Goal: Navigation & Orientation: Find specific page/section

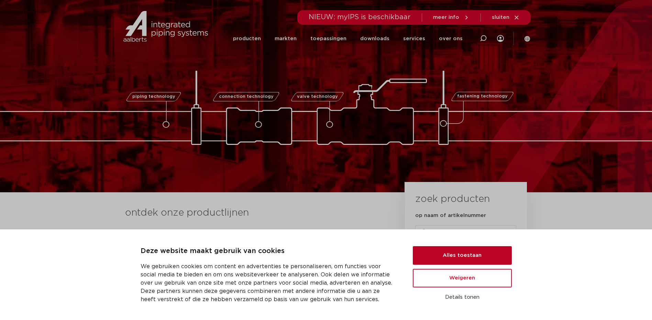
click at [465, 251] on button "Alles toestaan" at bounding box center [462, 255] width 99 height 19
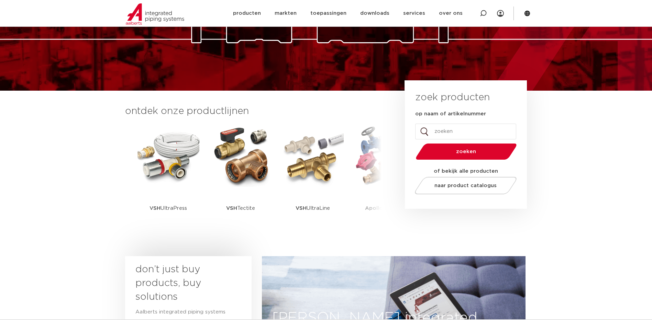
scroll to position [138, 0]
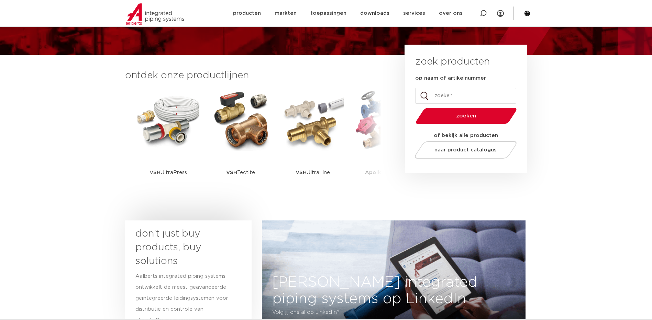
click at [24, 197] on section "ontdek onze productlijnen VSH SmartPress VSH XPress VSH SudoPress VSH PowerPres…" at bounding box center [326, 136] width 652 height 162
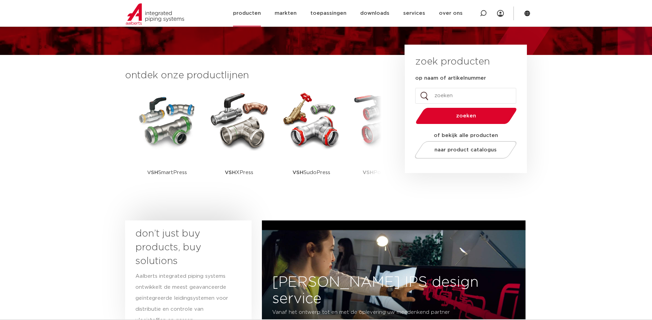
click at [261, 15] on link "producten" at bounding box center [247, 13] width 28 height 26
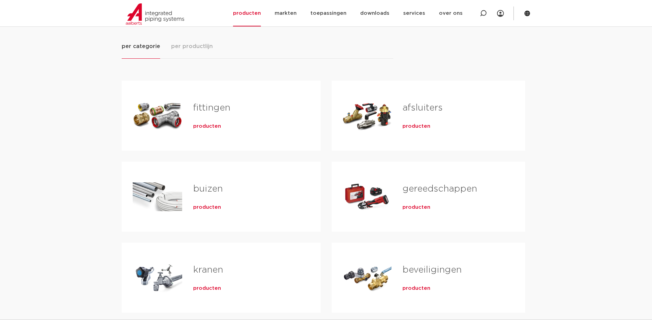
scroll to position [103, 0]
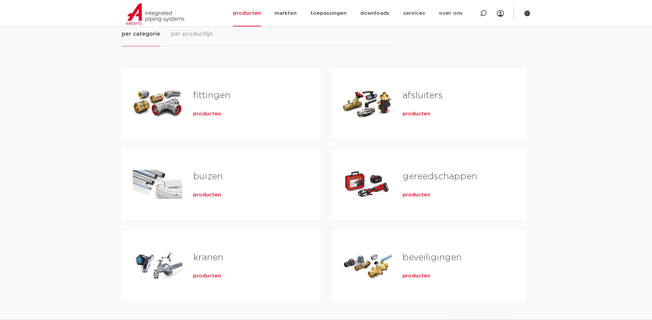
click at [414, 99] on link "afsluiters" at bounding box center [423, 95] width 40 height 9
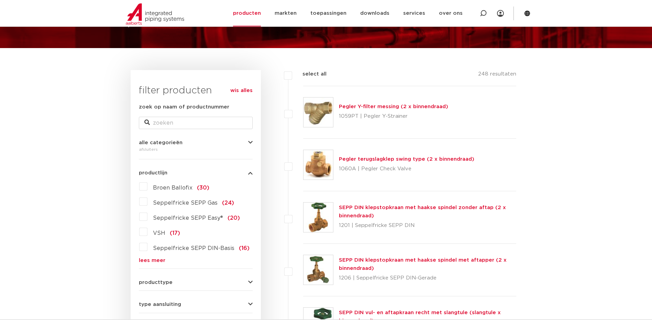
scroll to position [69, 0]
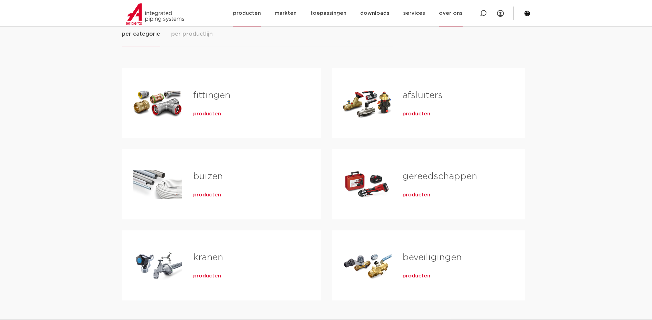
click at [449, 12] on link "over ons" at bounding box center [451, 13] width 24 height 26
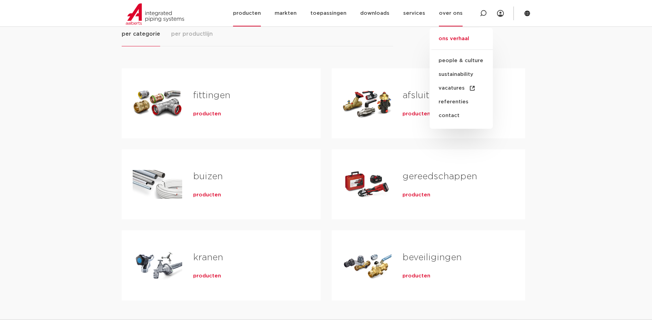
click at [459, 41] on link "ons verhaal" at bounding box center [461, 42] width 63 height 15
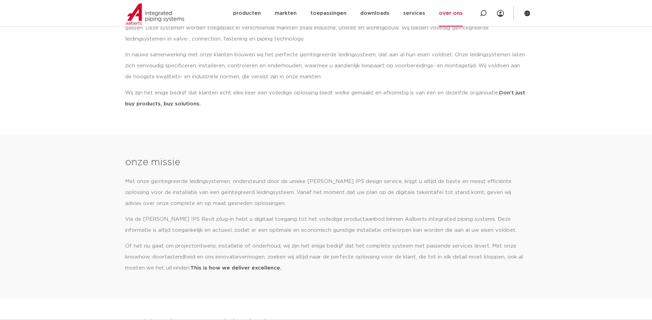
scroll to position [138, 0]
click at [443, 17] on link "over ons" at bounding box center [451, 13] width 24 height 26
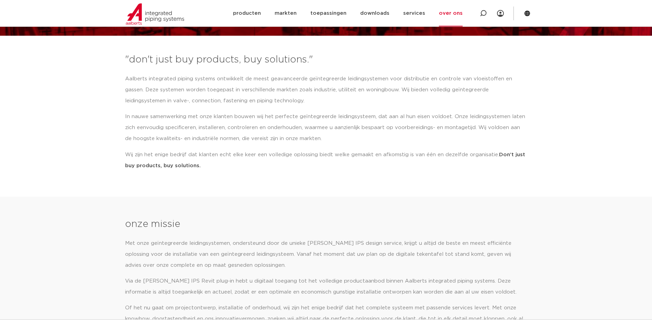
scroll to position [69, 0]
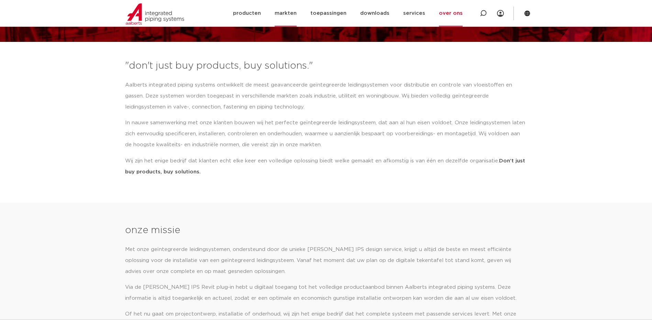
click at [286, 10] on link "markten" at bounding box center [286, 13] width 22 height 26
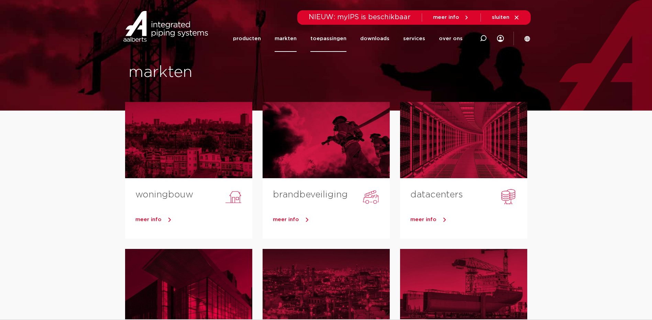
click at [329, 40] on link "toepassingen" at bounding box center [328, 38] width 36 height 26
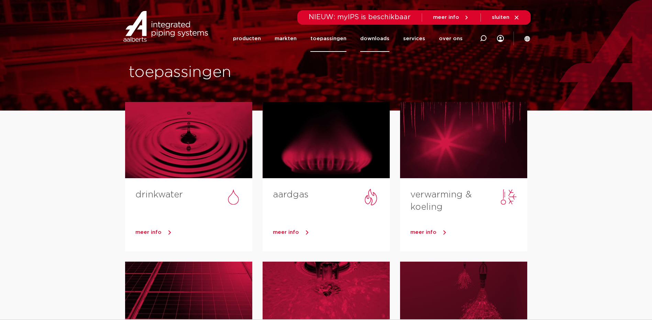
click at [386, 40] on link "downloads" at bounding box center [374, 38] width 29 height 26
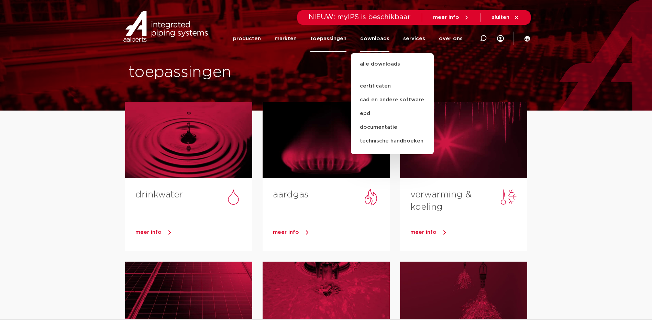
click at [386, 40] on link "downloads" at bounding box center [374, 38] width 29 height 26
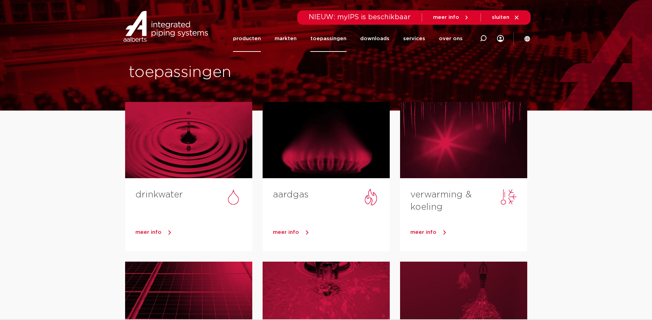
click at [258, 41] on link "producten" at bounding box center [247, 38] width 28 height 26
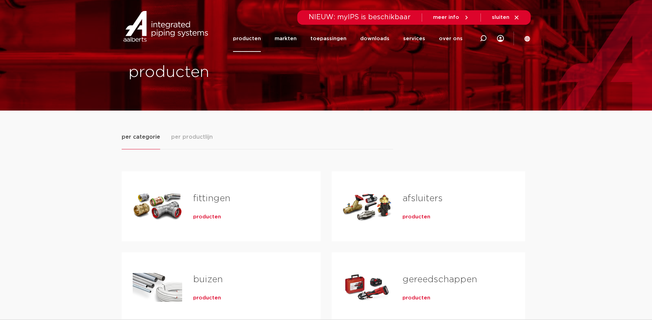
click at [194, 134] on span "per productlijn" at bounding box center [192, 137] width 42 height 8
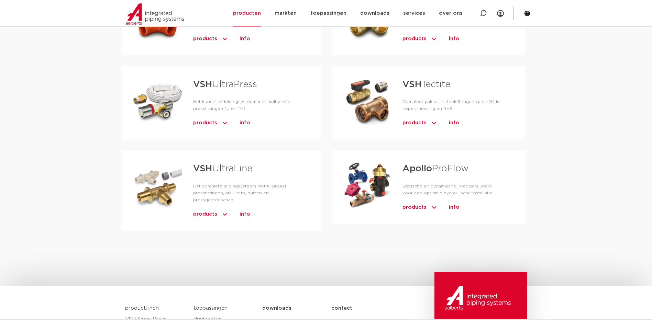
scroll to position [378, 0]
